Goal: Communication & Community: Answer question/provide support

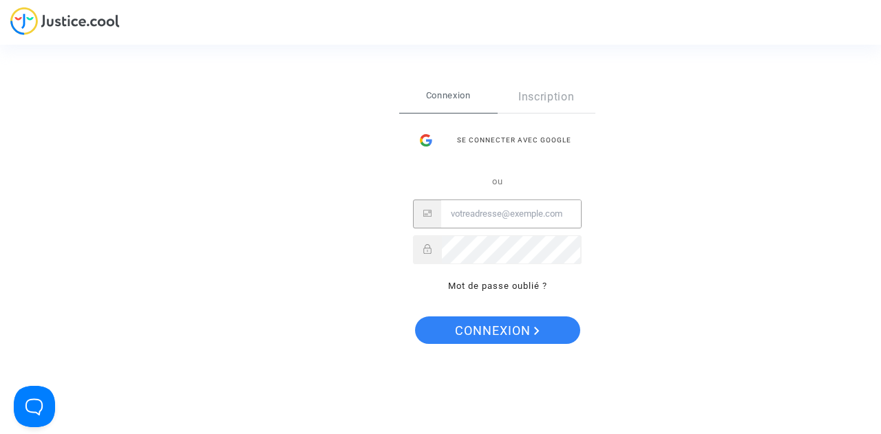
click at [554, 215] on input "Email" at bounding box center [511, 214] width 140 height 28
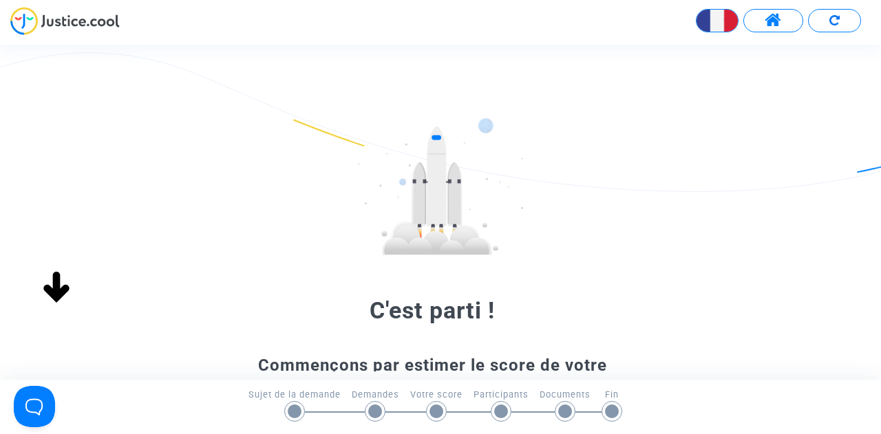
click at [770, 20] on span at bounding box center [772, 21] width 17 height 18
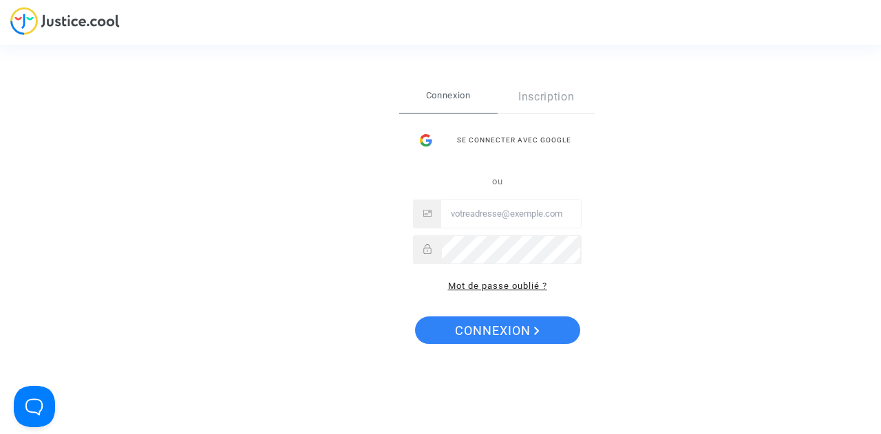
click at [526, 286] on link "Mot de passe oublié ?" at bounding box center [497, 286] width 99 height 10
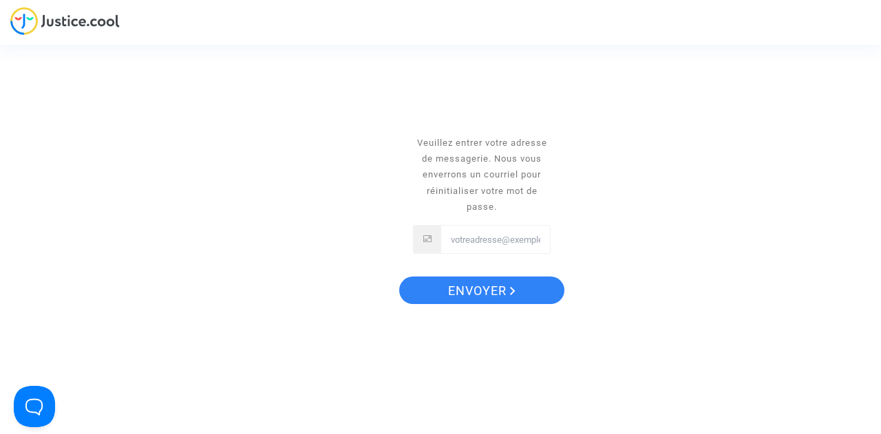
click at [502, 239] on input "Email" at bounding box center [495, 240] width 109 height 28
type input "[EMAIL_ADDRESS][DOMAIN_NAME]"
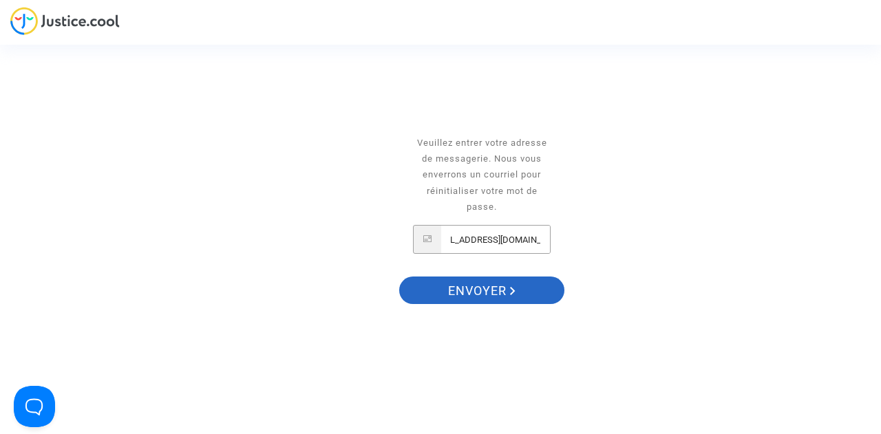
click at [487, 287] on span "Envoyer" at bounding box center [481, 291] width 67 height 29
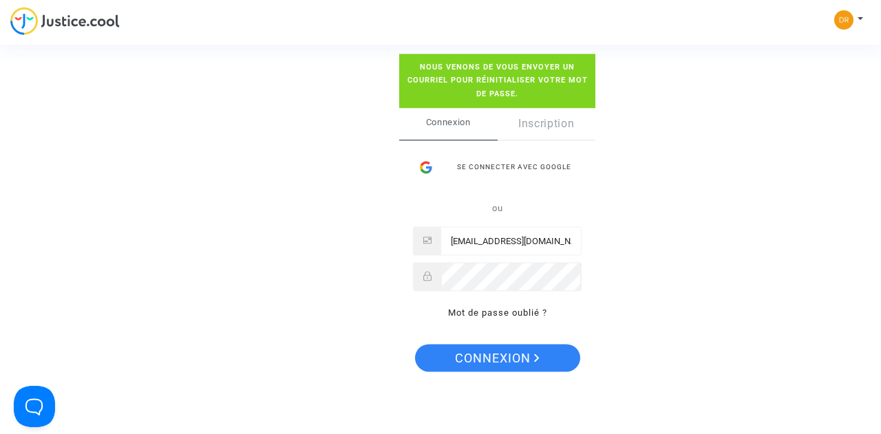
click at [257, 71] on div "Se connecter Nous venons de vous envoyer un courriel pour réinitialiser votre m…" at bounding box center [440, 217] width 881 height 434
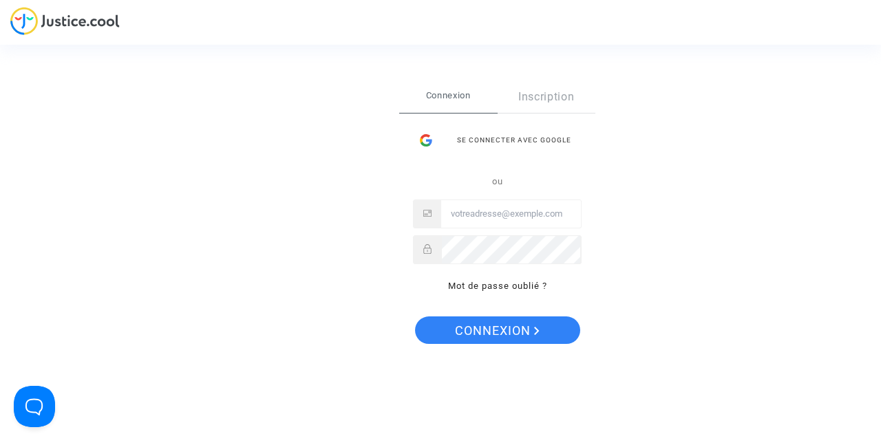
click at [504, 217] on input "Email" at bounding box center [511, 214] width 140 height 28
type input "[EMAIL_ADDRESS][DOMAIN_NAME]"
click at [415, 316] on button "Connexion" at bounding box center [497, 330] width 165 height 28
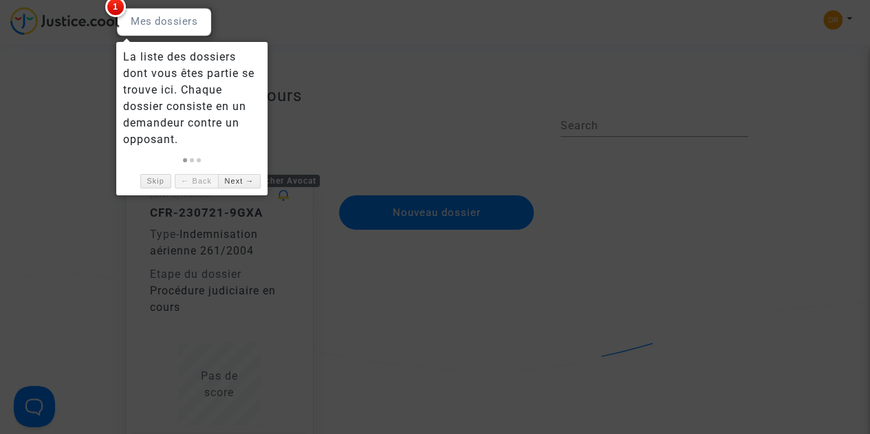
click at [318, 138] on div at bounding box center [435, 217] width 870 height 434
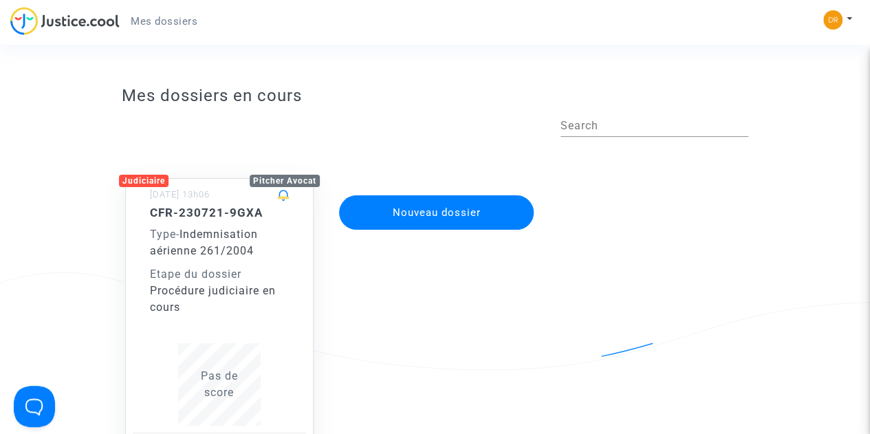
click at [248, 305] on div "Procédure judiciaire en cours" at bounding box center [219, 299] width 139 height 33
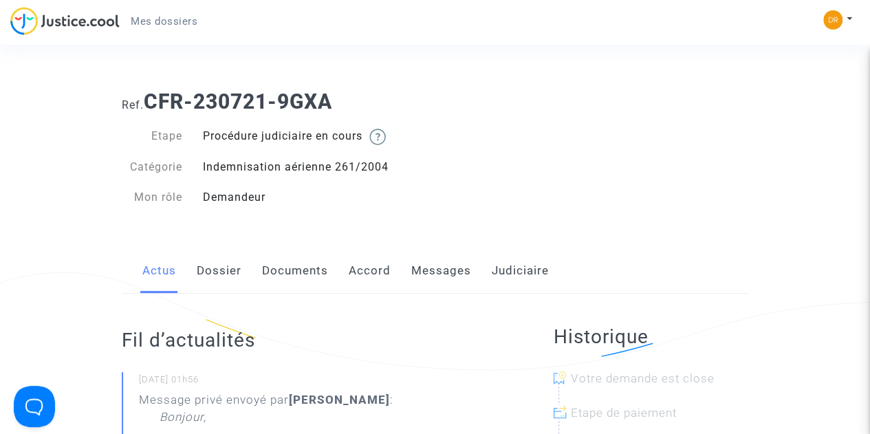
scroll to position [201, 0]
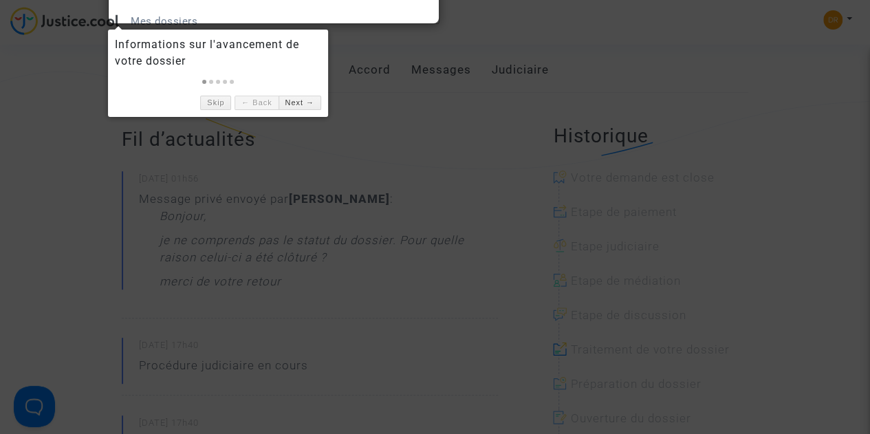
click at [383, 272] on div at bounding box center [435, 217] width 870 height 434
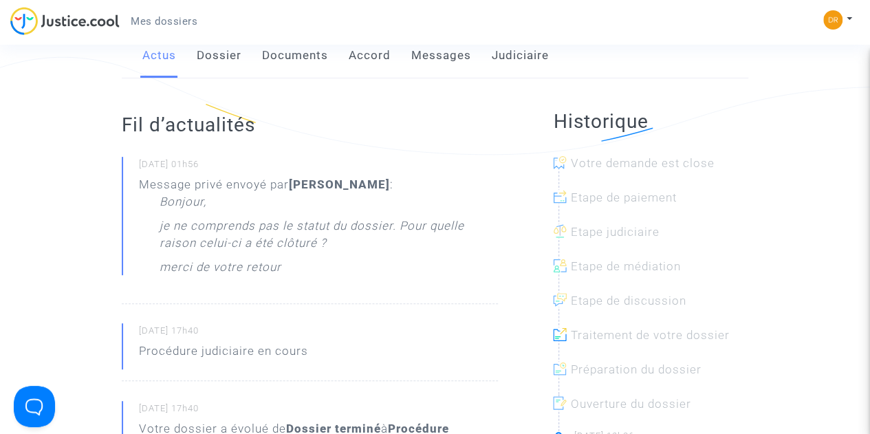
scroll to position [215, 0]
click at [637, 197] on div at bounding box center [656, 209] width 195 height 34
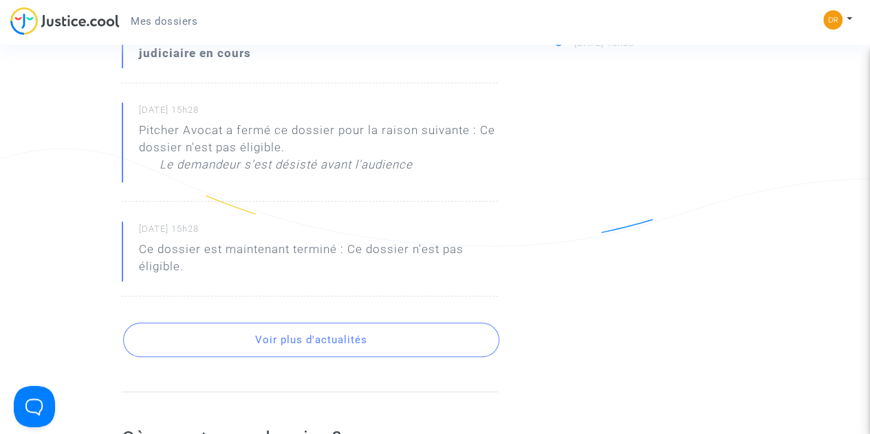
scroll to position [587, 0]
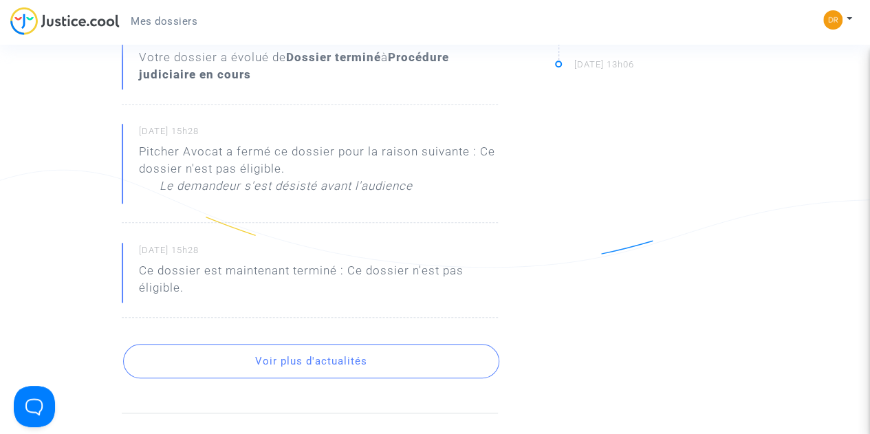
click at [345, 363] on button "Voir plus d'actualités" at bounding box center [311, 361] width 376 height 34
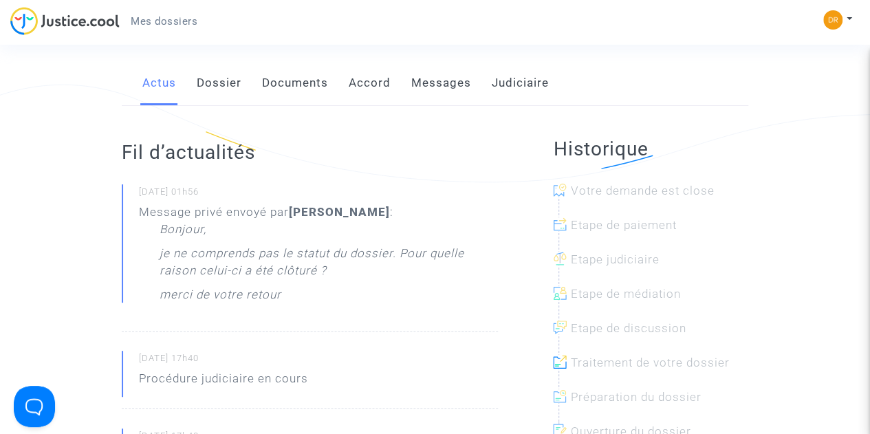
scroll to position [265, 0]
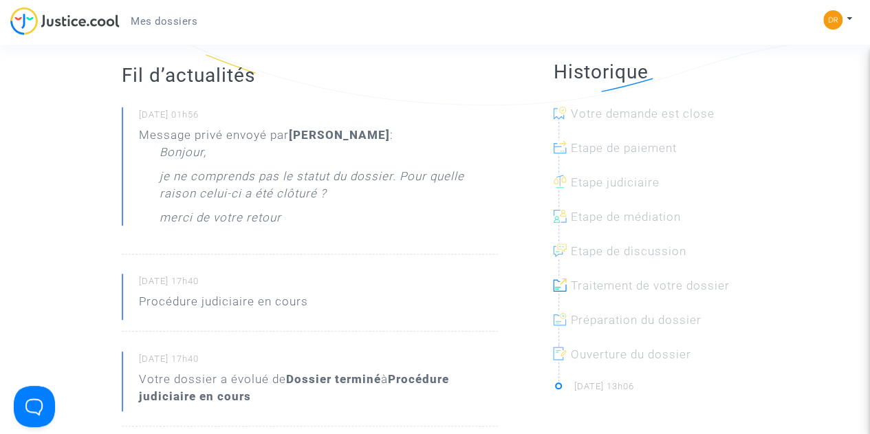
click at [596, 114] on div at bounding box center [656, 124] width 195 height 34
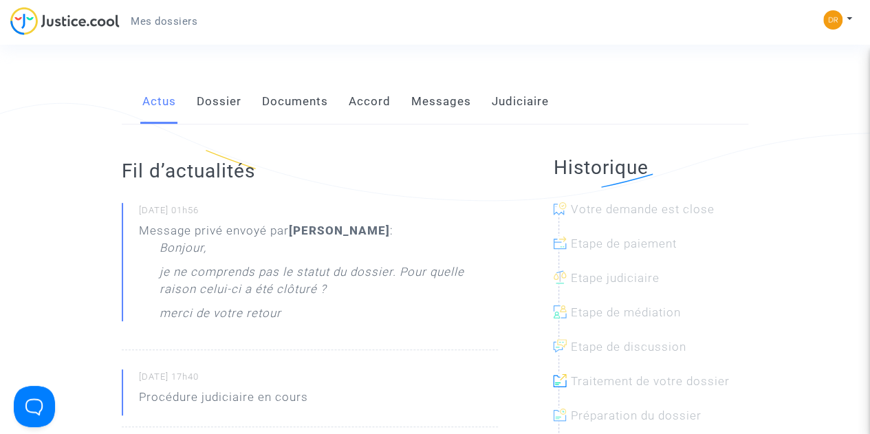
scroll to position [162, 0]
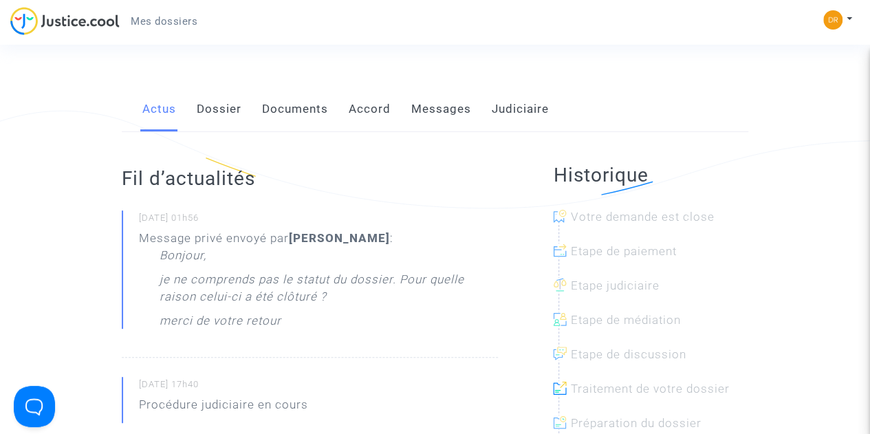
click at [222, 104] on link "Dossier" at bounding box center [219, 109] width 45 height 45
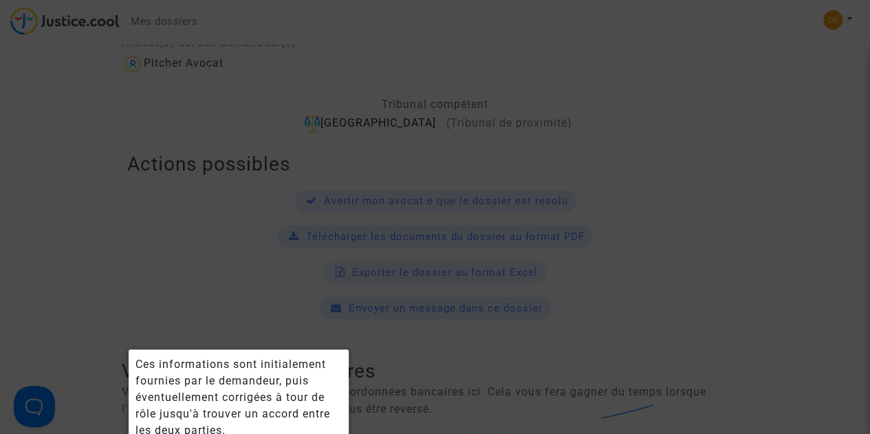
scroll to position [426, 0]
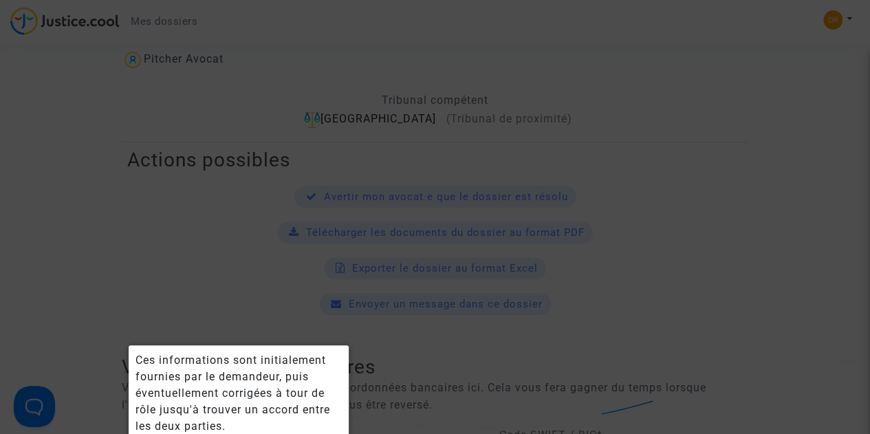
click at [452, 301] on div at bounding box center [435, 217] width 870 height 434
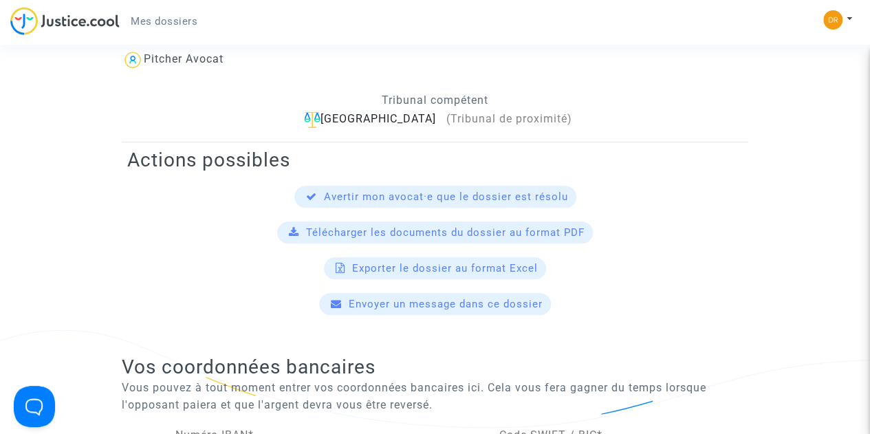
click at [442, 299] on span "Envoyer un message dans ce dossier" at bounding box center [446, 304] width 194 height 12
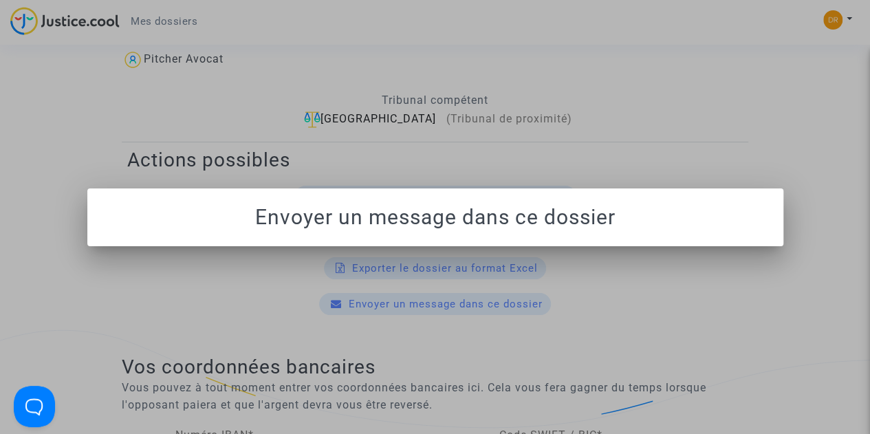
scroll to position [0, 0]
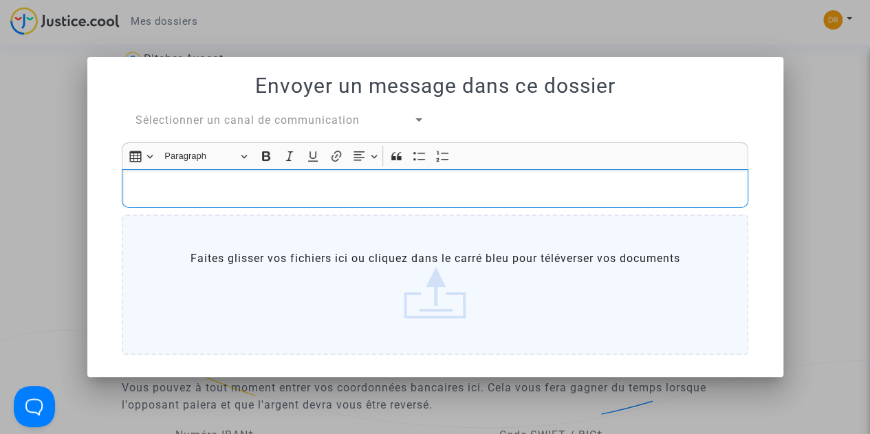
click at [241, 179] on div "Rich Text Editor, main" at bounding box center [435, 188] width 627 height 39
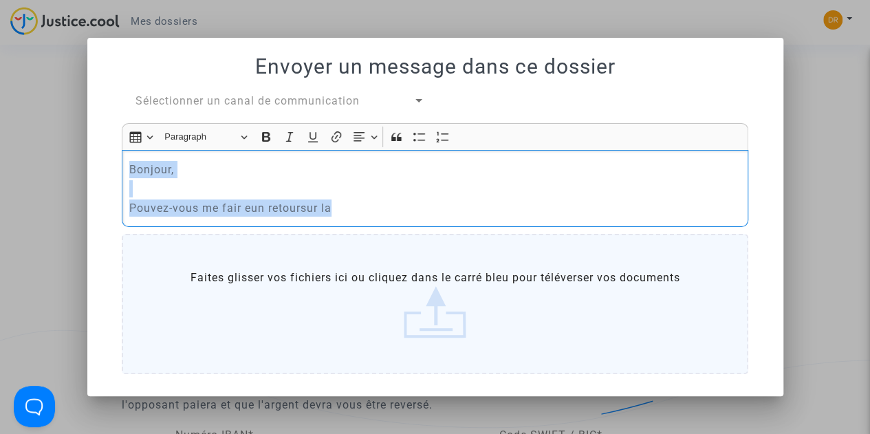
drag, startPoint x: 348, startPoint y: 213, endPoint x: 113, endPoint y: 170, distance: 239.1
click at [113, 170] on div "Sélectionner un canal de communication Rich Text Editor Insert table Insert tab…" at bounding box center [434, 237] width 647 height 288
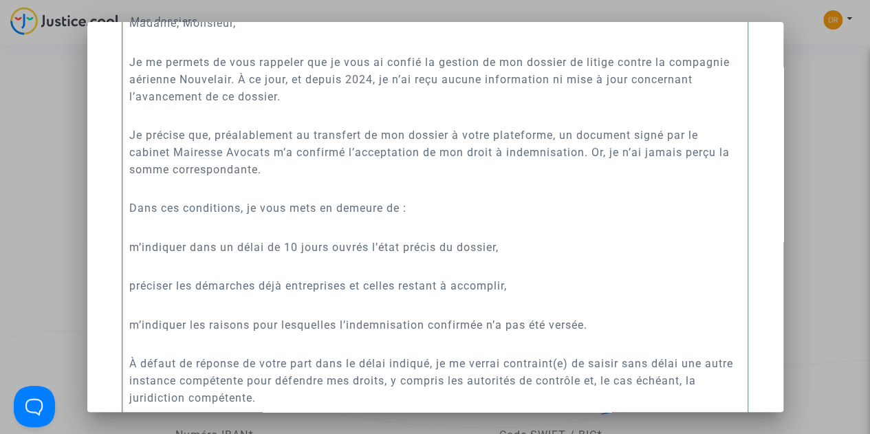
scroll to position [398, 0]
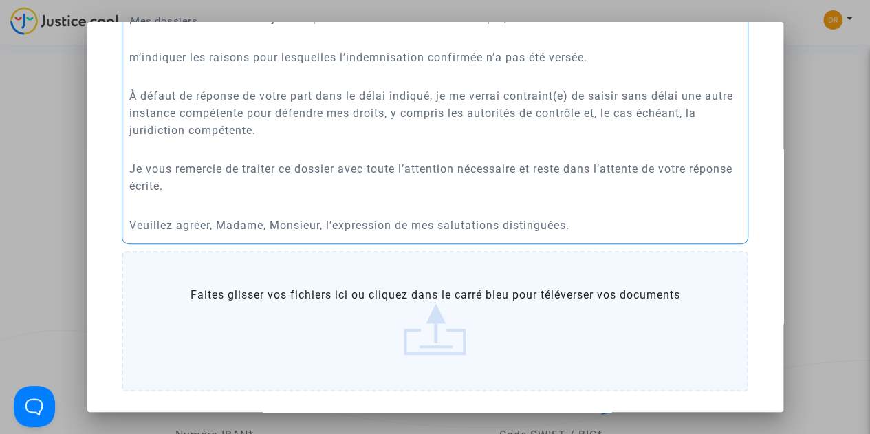
click at [601, 227] on p "Veuillez agréer, Madame, Monsieur, l’expression de mes salutations distinguées." at bounding box center [435, 225] width 612 height 17
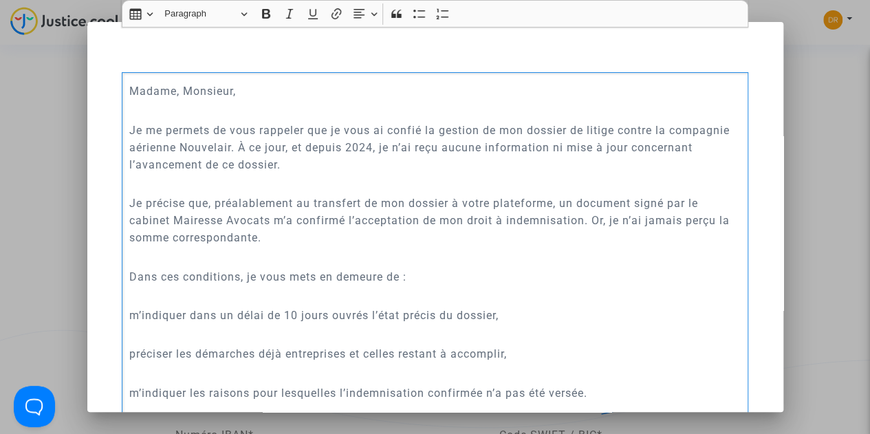
scroll to position [61, 0]
click at [579, 222] on p "Je précise que, préalablement au transfert de mon dossier à votre plateforme, u…" at bounding box center [435, 221] width 612 height 52
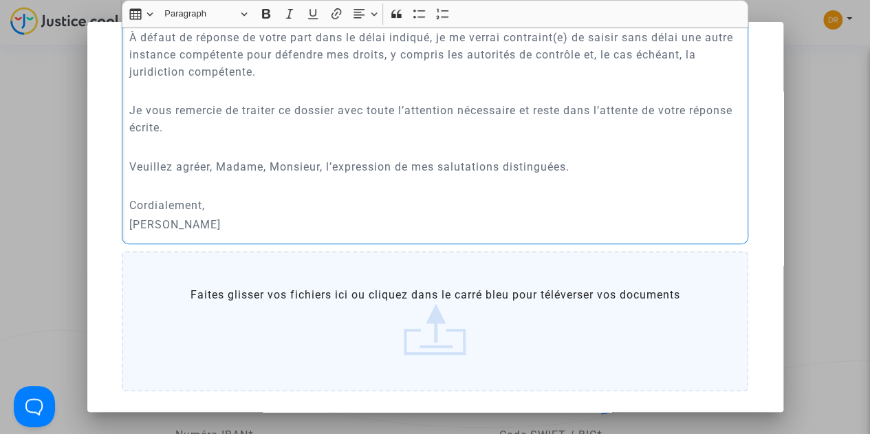
click at [418, 325] on label "Faites glisser vos fichiers ici ou cliquez dans le carré bleu pour téléverser v…" at bounding box center [435, 321] width 627 height 140
click at [0, 0] on input "Faites glisser vos fichiers ici ou cliquez dans le carré bleu pour téléverser v…" at bounding box center [0, 0] width 0 height 0
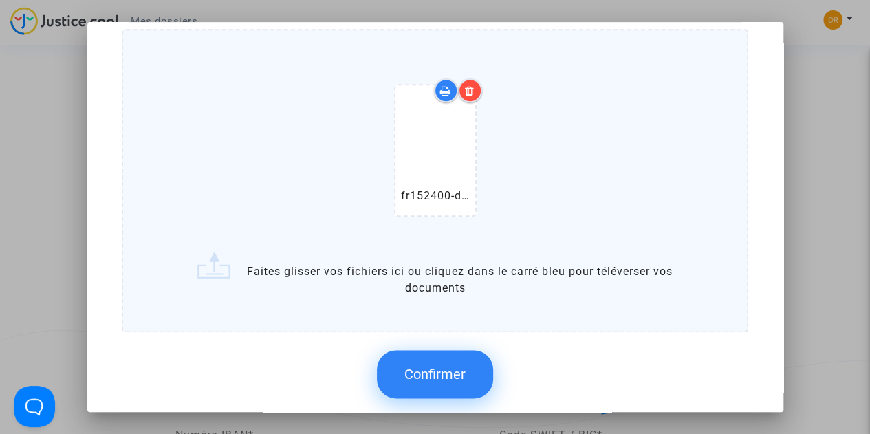
scroll to position [687, 0]
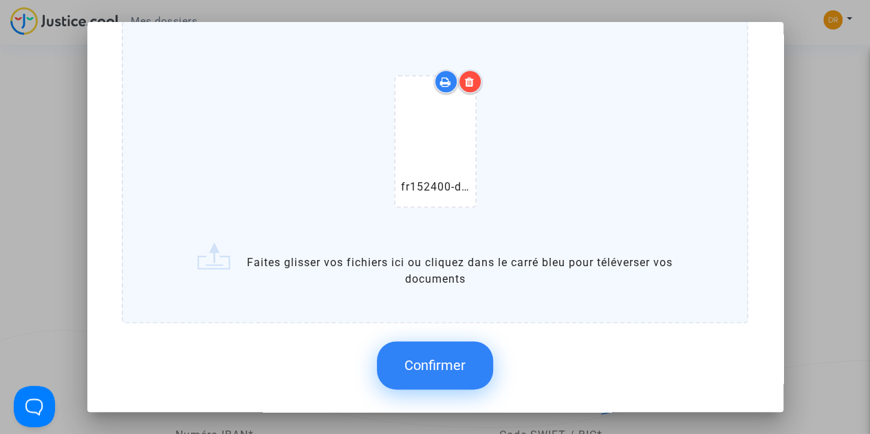
click at [420, 374] on button "Confirmer" at bounding box center [435, 365] width 116 height 48
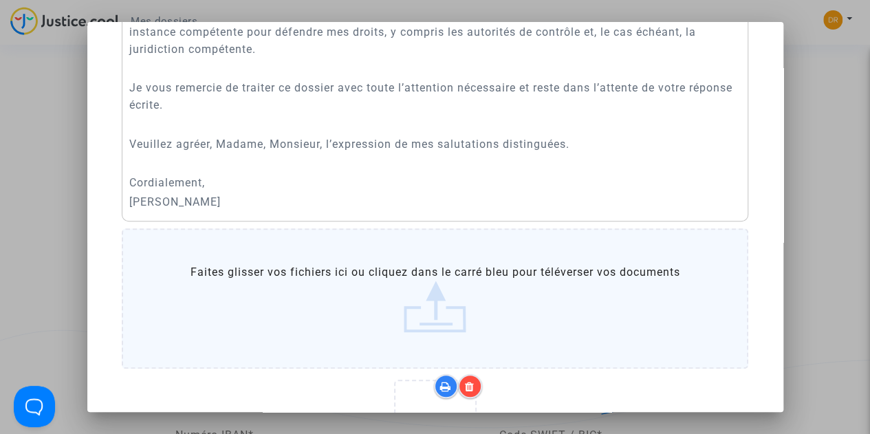
scroll to position [593, 0]
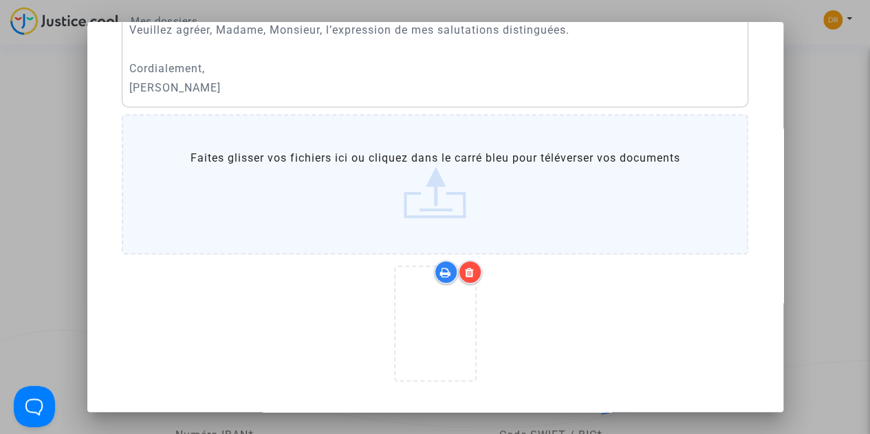
click at [616, 336] on div at bounding box center [435, 329] width 627 height 138
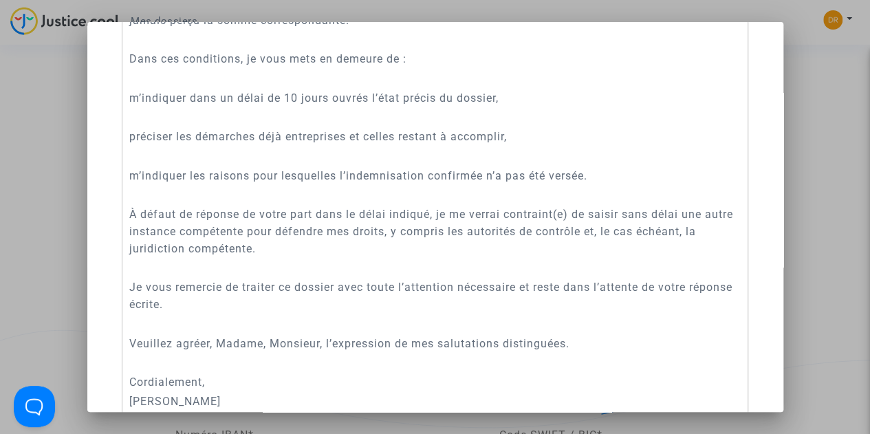
scroll to position [0, 0]
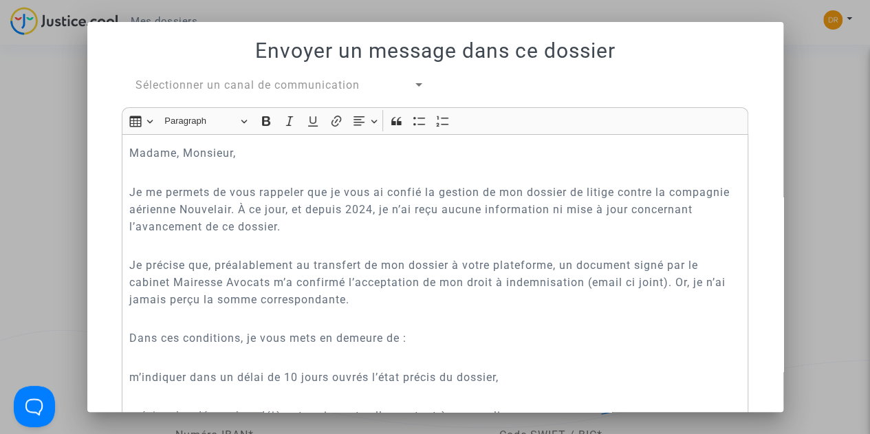
click at [344, 80] on span "Sélectionner un canal de communication" at bounding box center [248, 84] width 224 height 13
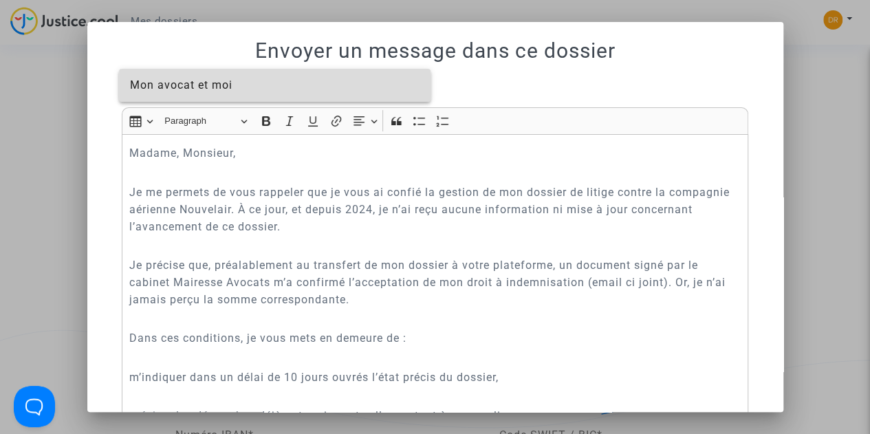
click at [307, 78] on span "Mon avocat et moi" at bounding box center [275, 85] width 290 height 33
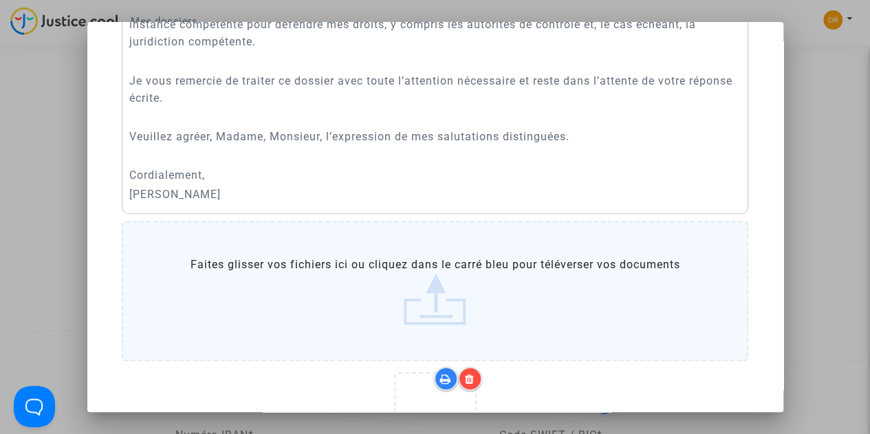
scroll to position [654, 0]
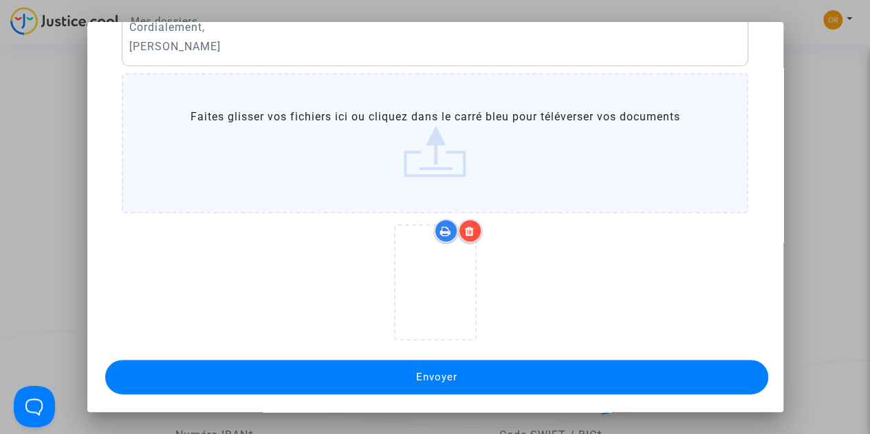
click at [509, 368] on button "Envoyer" at bounding box center [436, 377] width 663 height 34
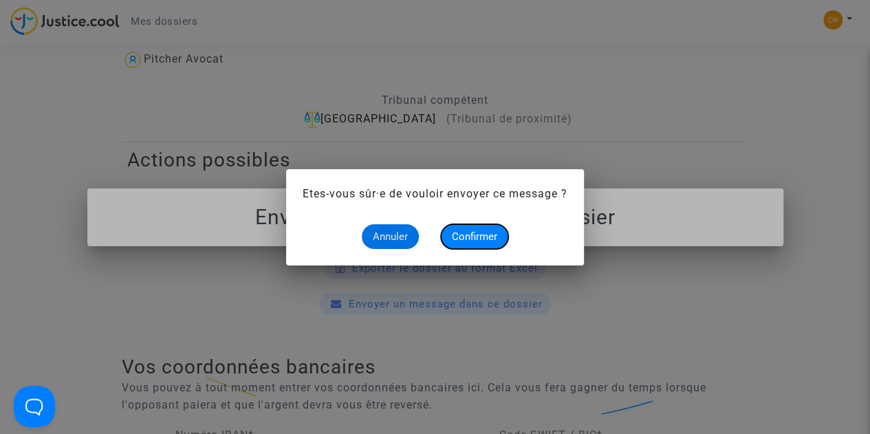
click at [471, 235] on span "Confirmer" at bounding box center [474, 236] width 45 height 12
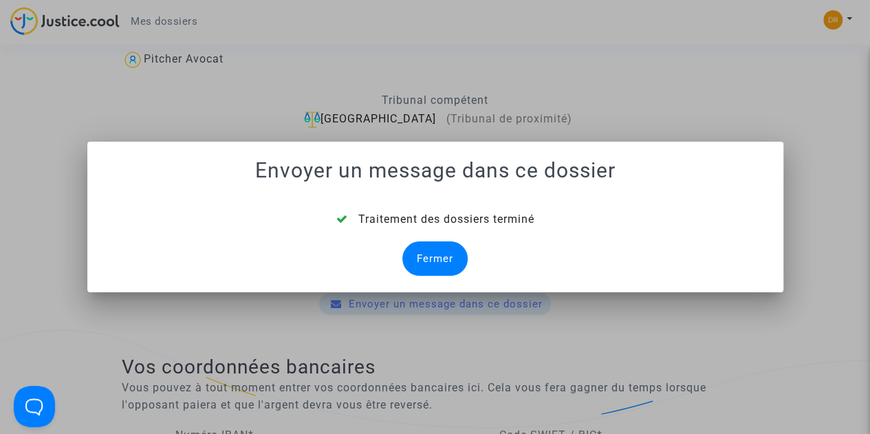
drag, startPoint x: 471, startPoint y: 235, endPoint x: 434, endPoint y: 257, distance: 42.2
click at [434, 257] on div "Traitement des dossiers terminé Fermer" at bounding box center [435, 243] width 663 height 65
click at [434, 257] on div "Fermer" at bounding box center [434, 258] width 65 height 34
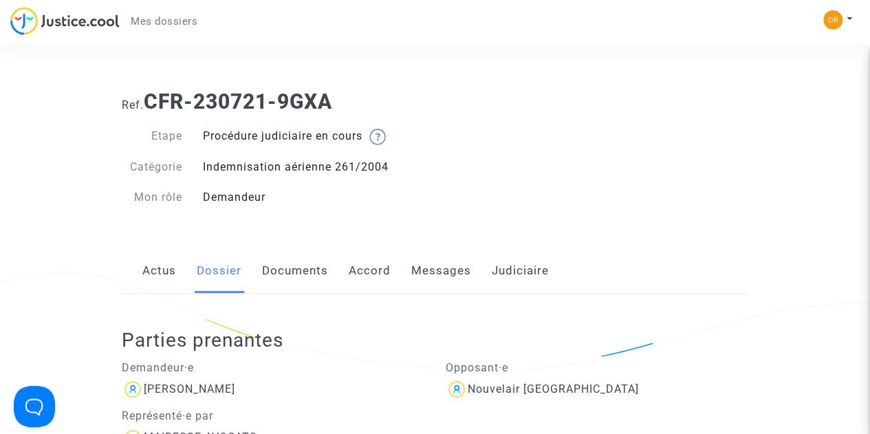
scroll to position [426, 0]
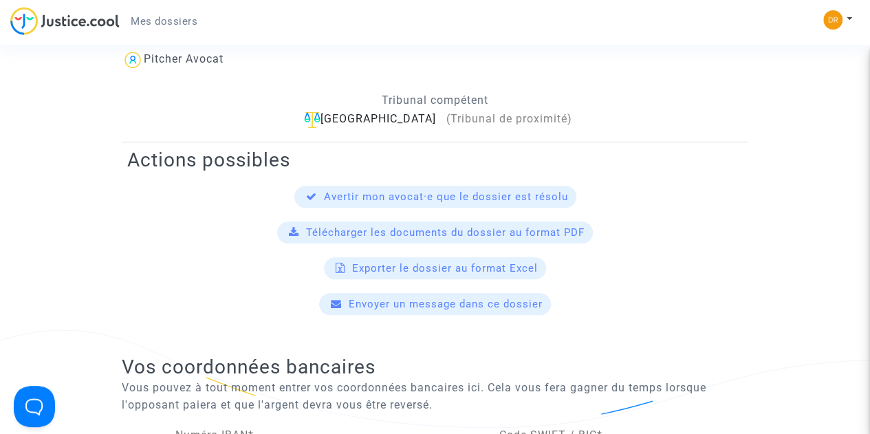
click at [563, 230] on span "Télécharger les documents du dossier au format PDF" at bounding box center [445, 232] width 279 height 12
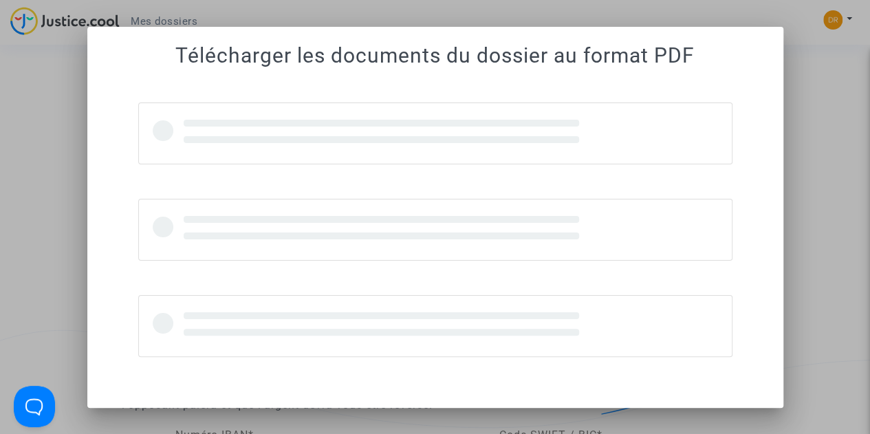
scroll to position [0, 0]
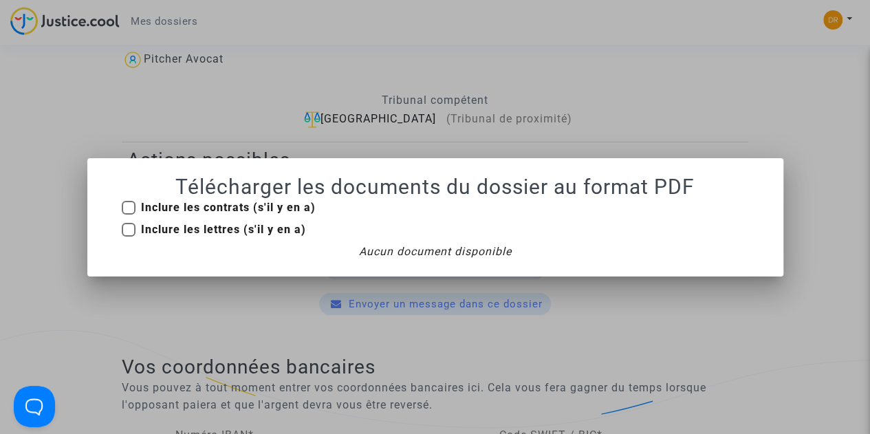
click at [128, 206] on span at bounding box center [129, 208] width 14 height 14
click at [128, 215] on input "Inclure les contrats (s'il y en a)" at bounding box center [128, 215] width 1 height 1
checkbox input "true"
click at [129, 228] on span at bounding box center [129, 230] width 14 height 14
click at [129, 237] on input "Inclure les lettres (s'il y en a)" at bounding box center [128, 237] width 1 height 1
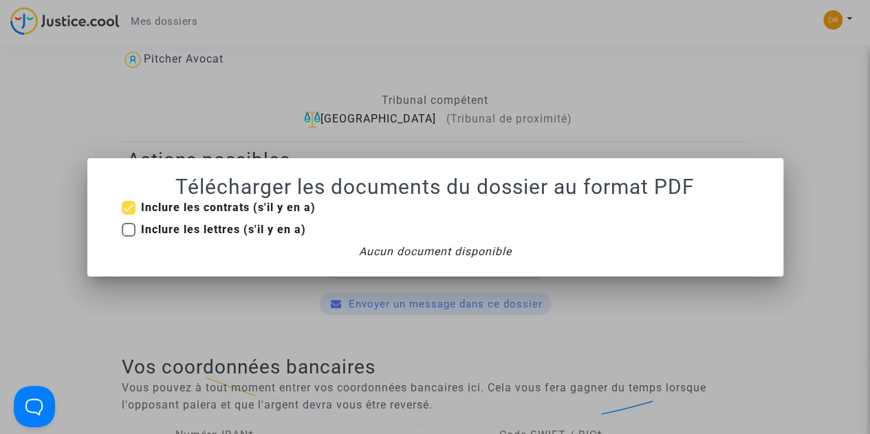
checkbox input "true"
click at [703, 317] on div at bounding box center [435, 217] width 870 height 434
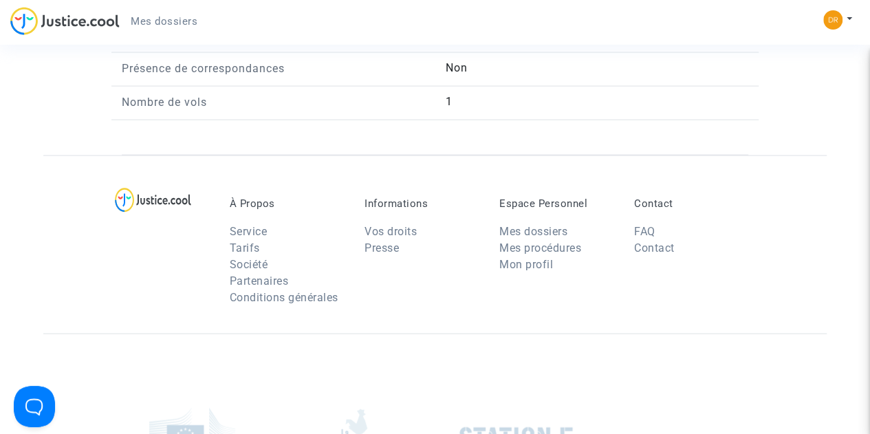
scroll to position [1416, 0]
